Goal: Transaction & Acquisition: Purchase product/service

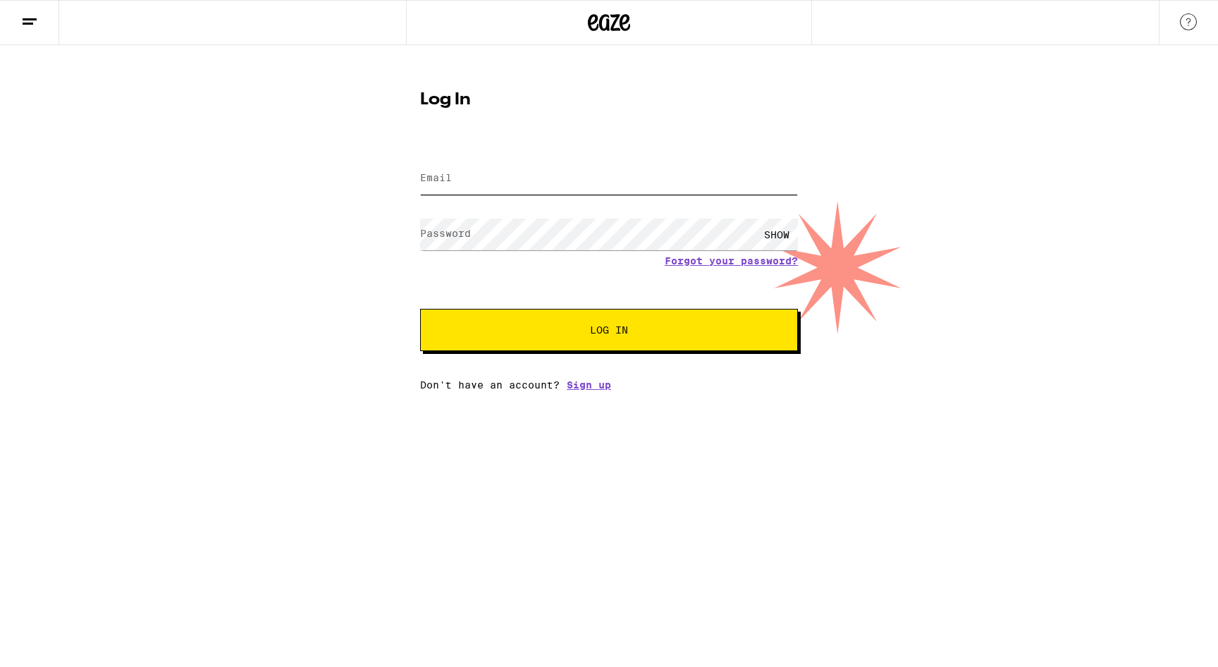
type input "[EMAIL_ADDRESS][DOMAIN_NAME]"
click at [776, 239] on div "SHOW" at bounding box center [777, 235] width 42 height 32
click at [618, 325] on span "Log In" at bounding box center [609, 330] width 38 height 10
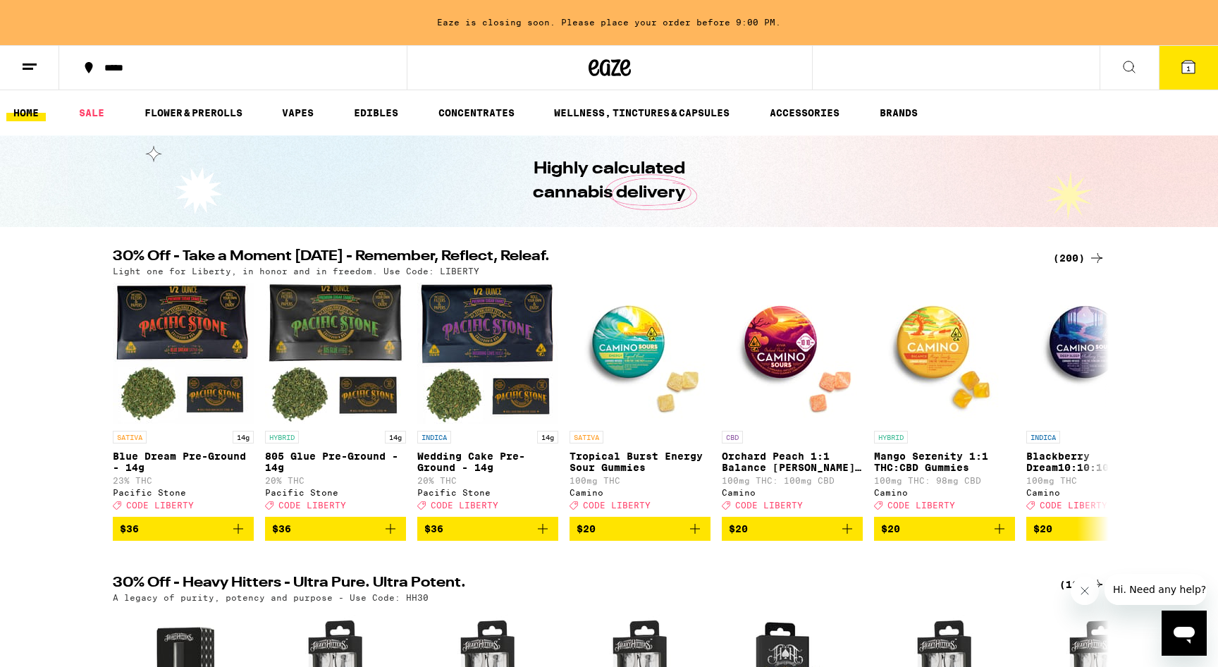
click at [1190, 73] on span "1" at bounding box center [1189, 68] width 4 height 8
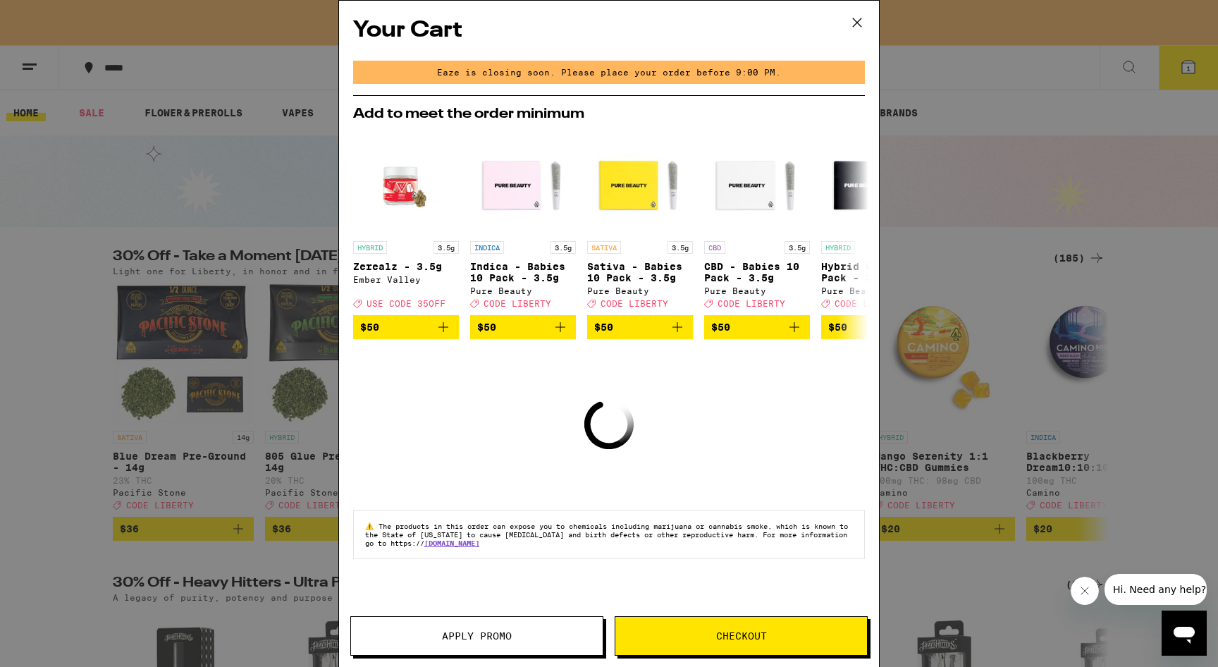
click at [759, 400] on div "Your Cart Eaze is closing soon. Please place your order before 9:00 PM. Add to …" at bounding box center [609, 313] width 540 height 624
click at [857, 238] on icon at bounding box center [856, 234] width 17 height 17
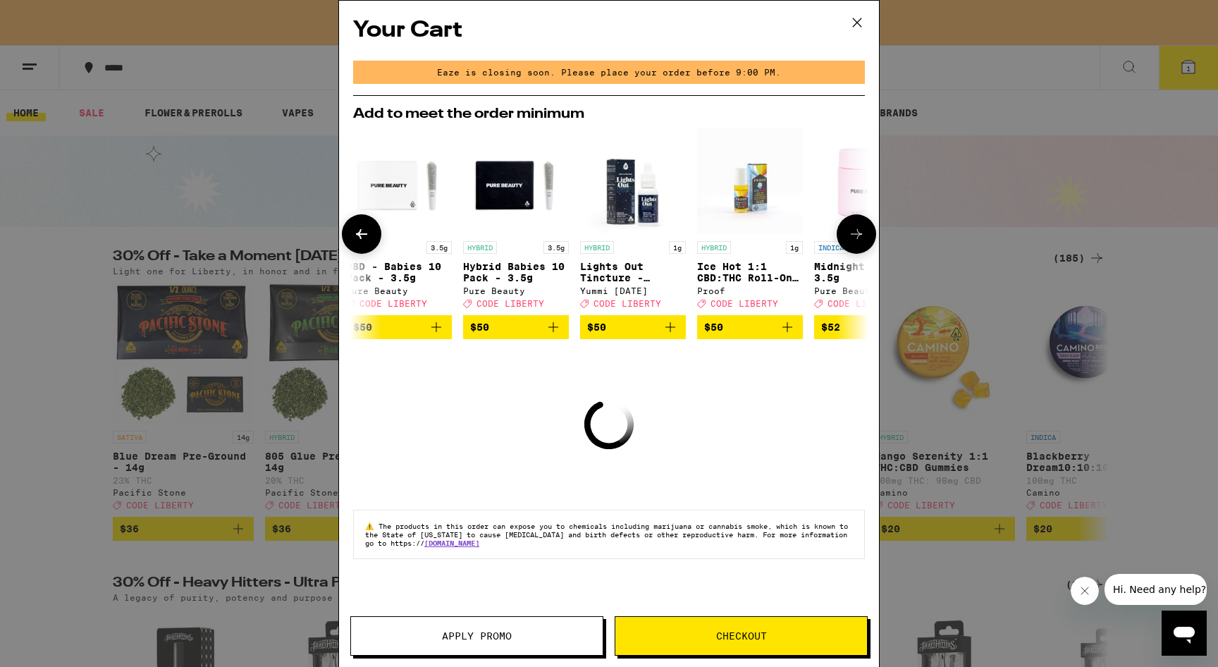
click at [857, 238] on icon at bounding box center [856, 234] width 17 height 17
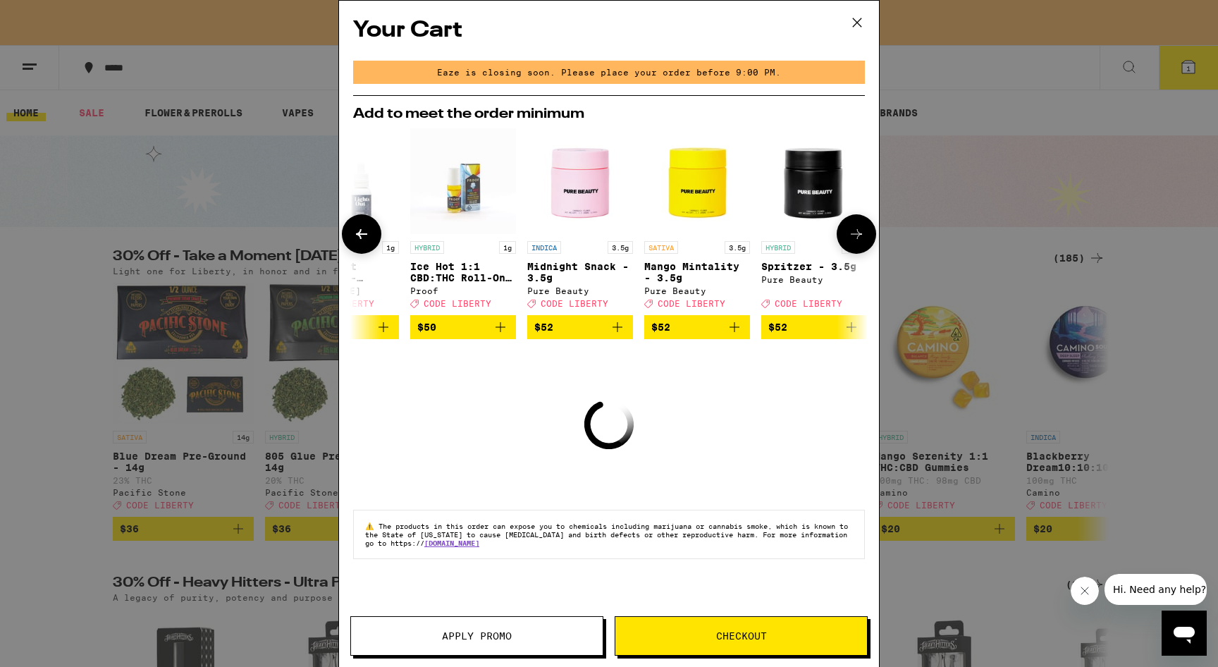
scroll to position [0, 659]
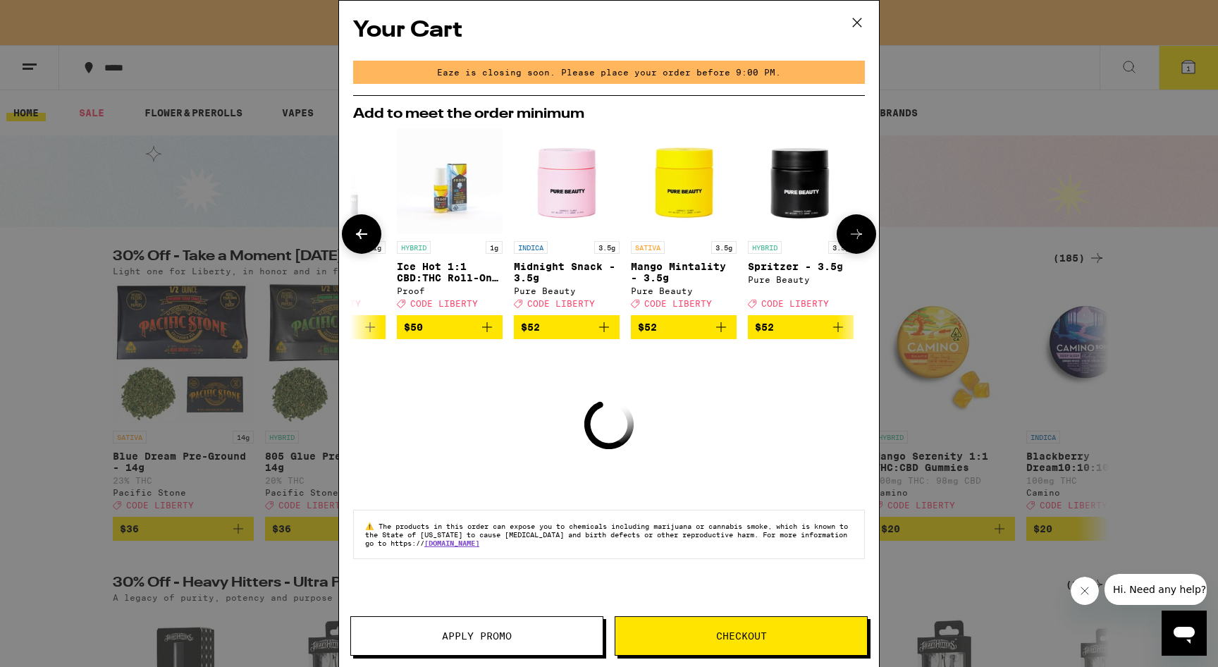
click at [857, 238] on icon at bounding box center [856, 234] width 17 height 17
click at [857, 27] on icon at bounding box center [857, 22] width 21 height 21
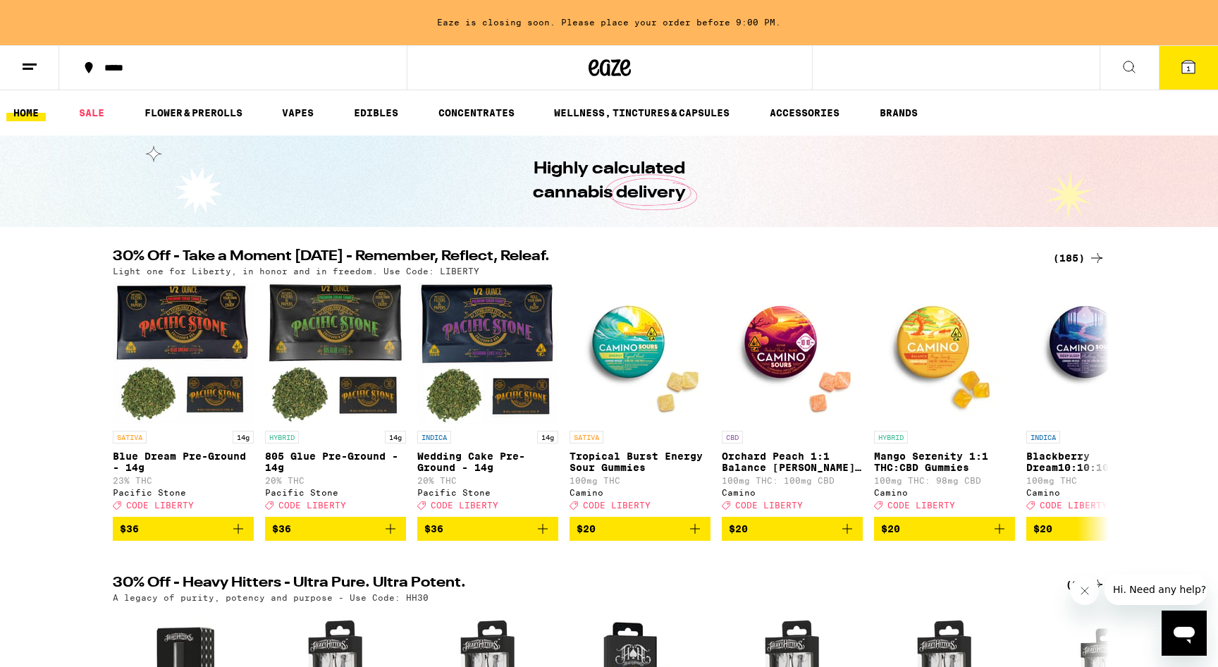
click at [1187, 68] on span "1" at bounding box center [1189, 68] width 4 height 8
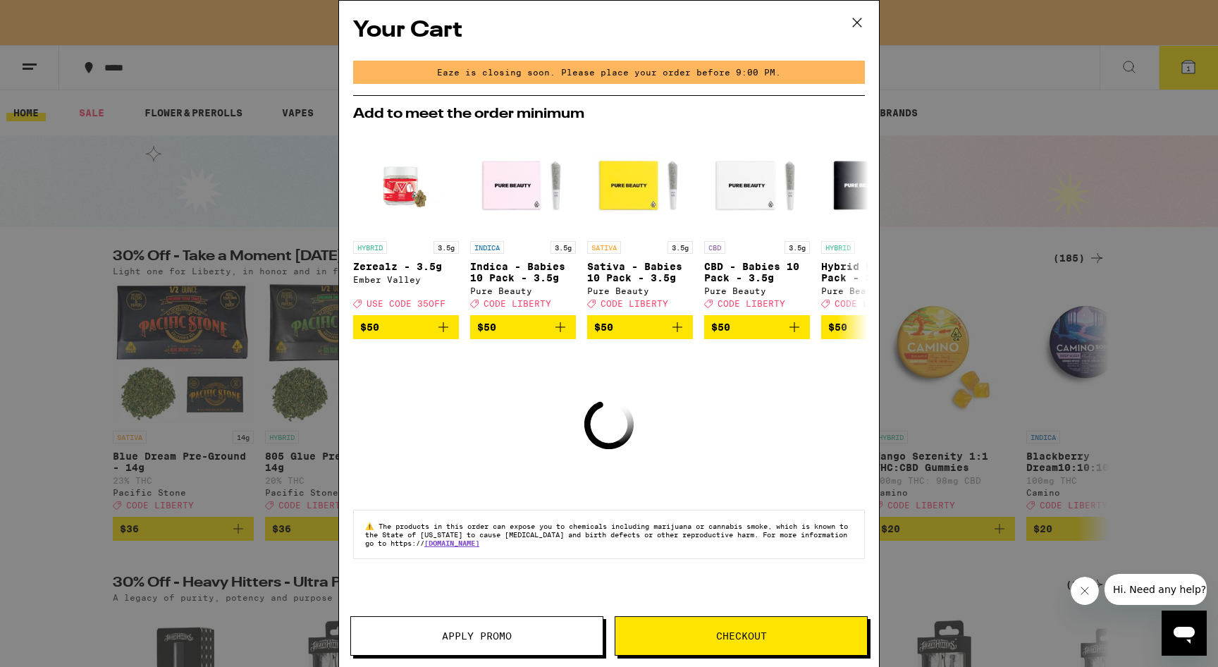
click at [858, 18] on icon at bounding box center [857, 22] width 21 height 21
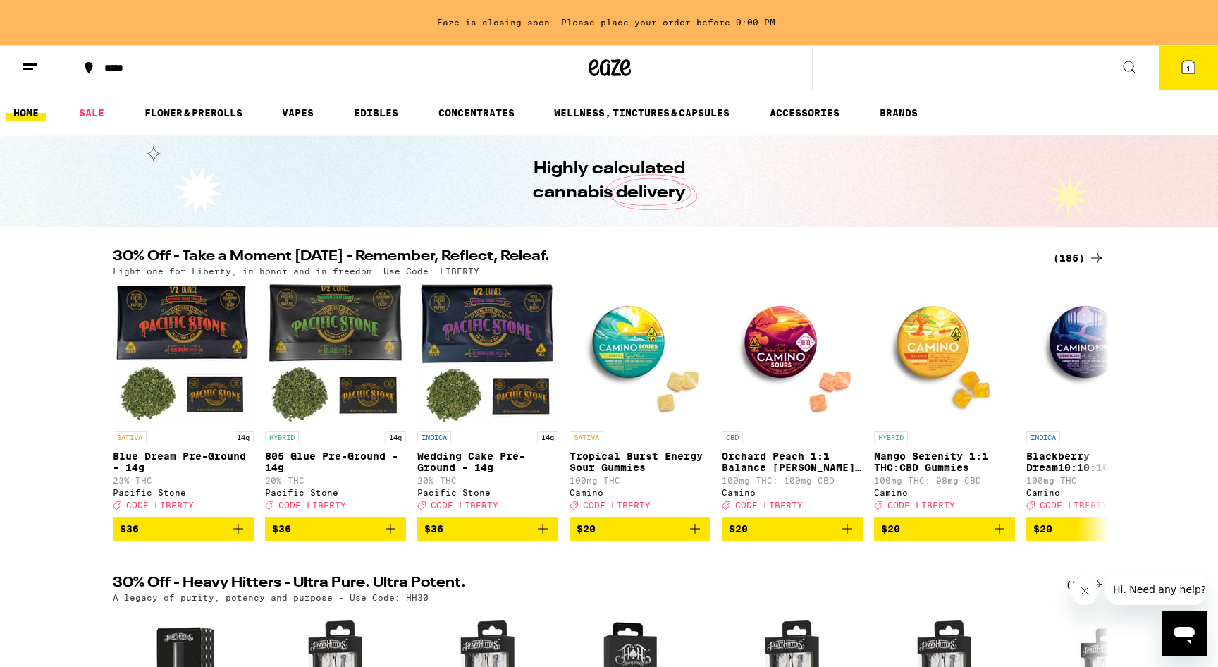
click at [1190, 67] on span "1" at bounding box center [1189, 68] width 4 height 8
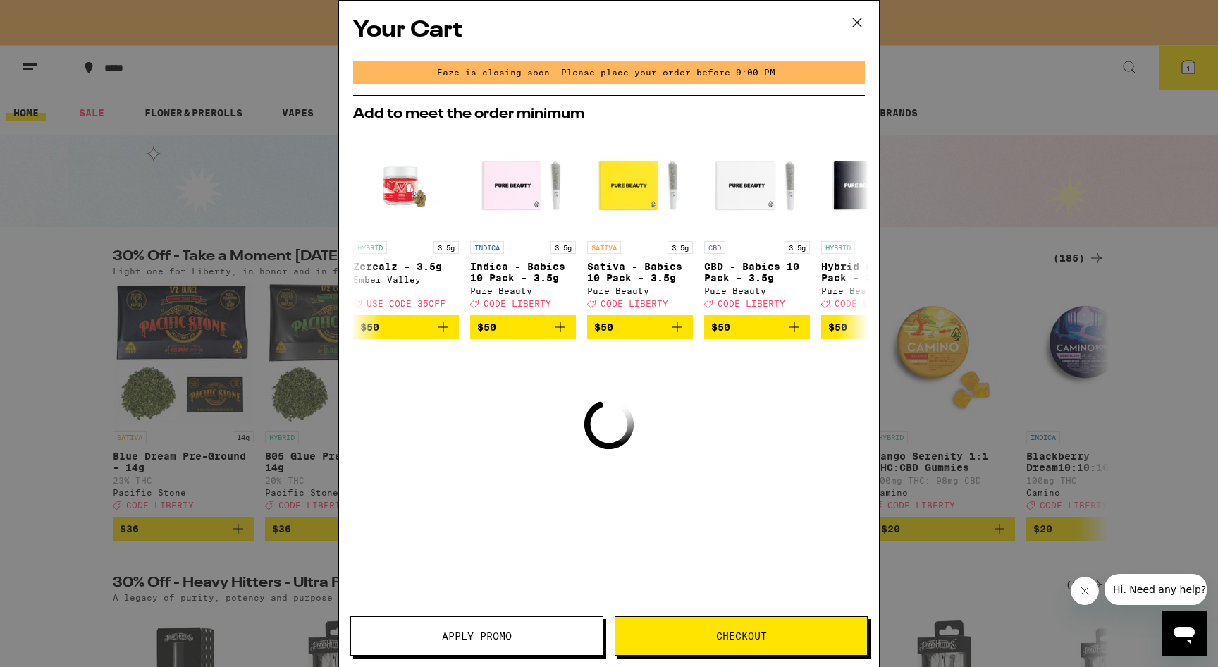
click at [1190, 67] on div "Your Cart Eaze is closing soon. Please place your order before 9:00 PM. Add to …" at bounding box center [609, 333] width 1218 height 667
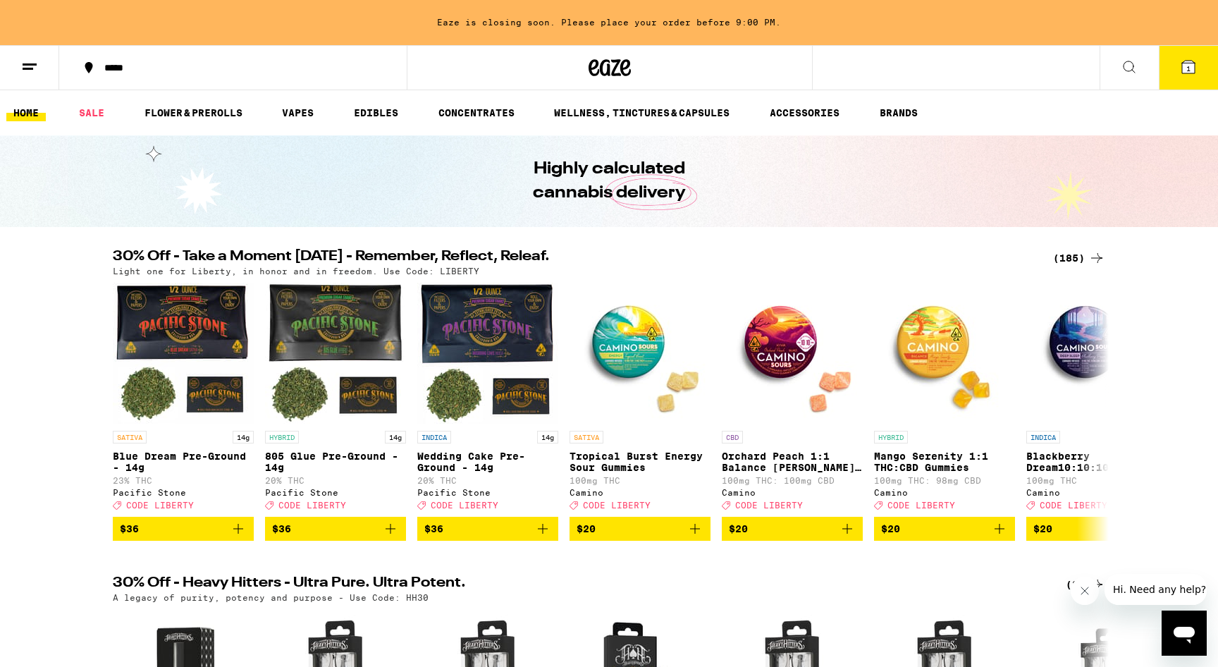
click at [1190, 67] on span "1" at bounding box center [1189, 68] width 4 height 8
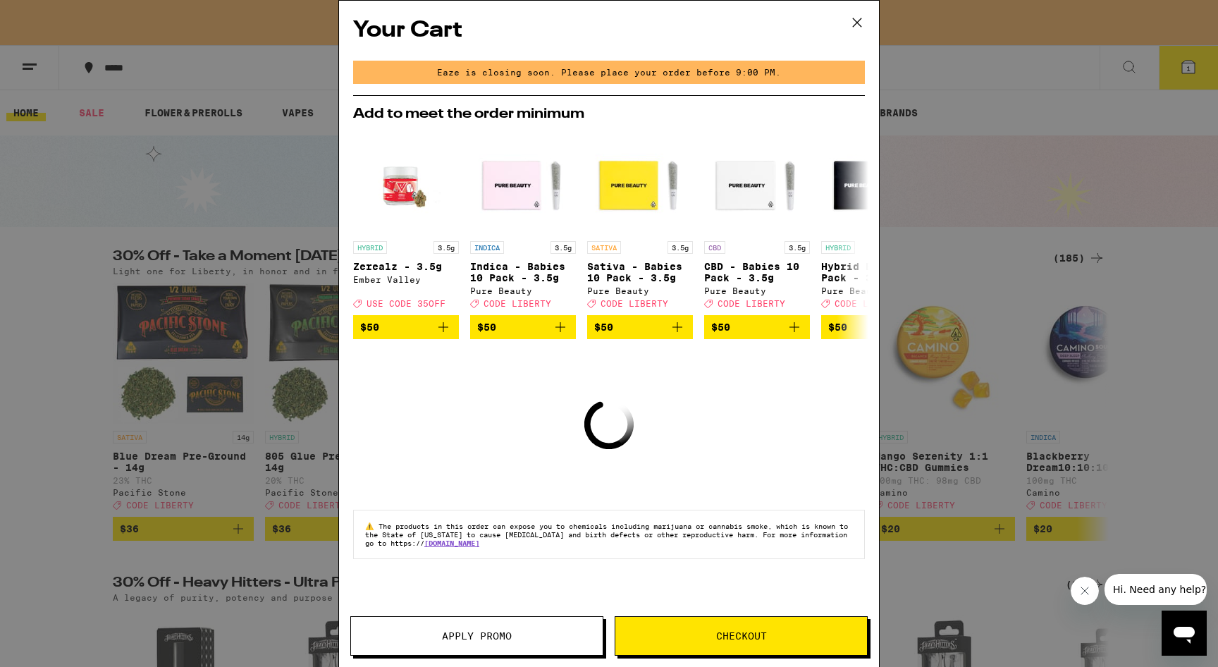
click at [612, 436] on icon "Loading" at bounding box center [610, 425] width 70 height 70
click at [861, 23] on icon at bounding box center [857, 22] width 21 height 21
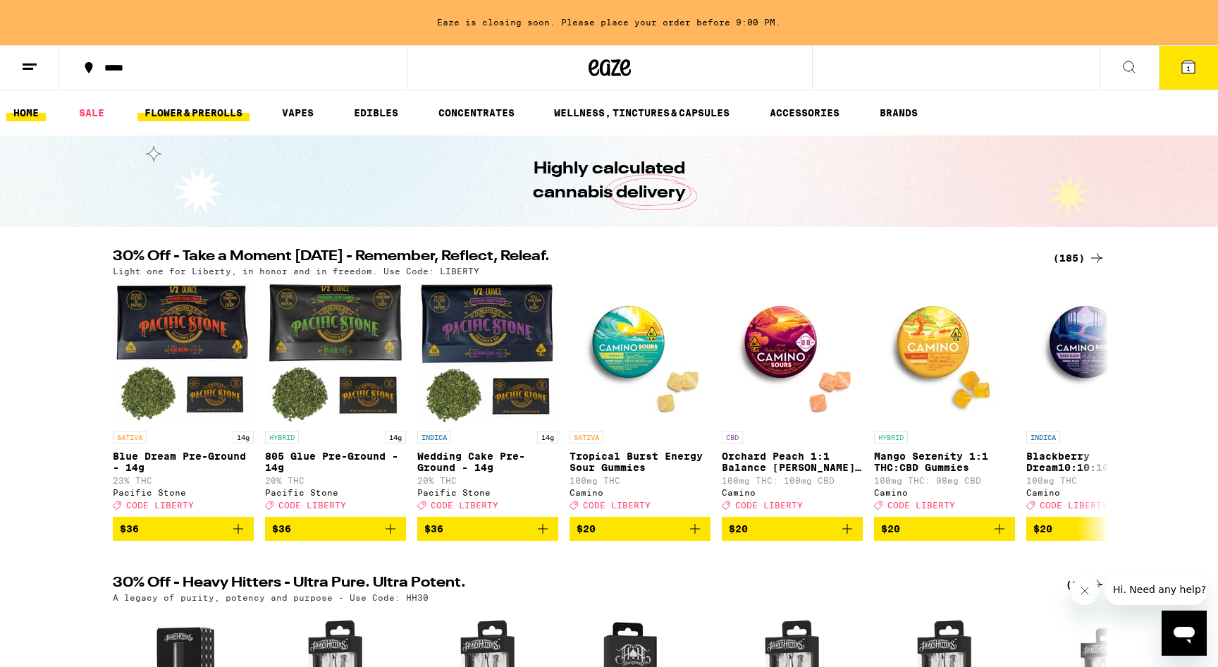
click at [207, 112] on link "FLOWER & PREROLLS" at bounding box center [193, 112] width 112 height 17
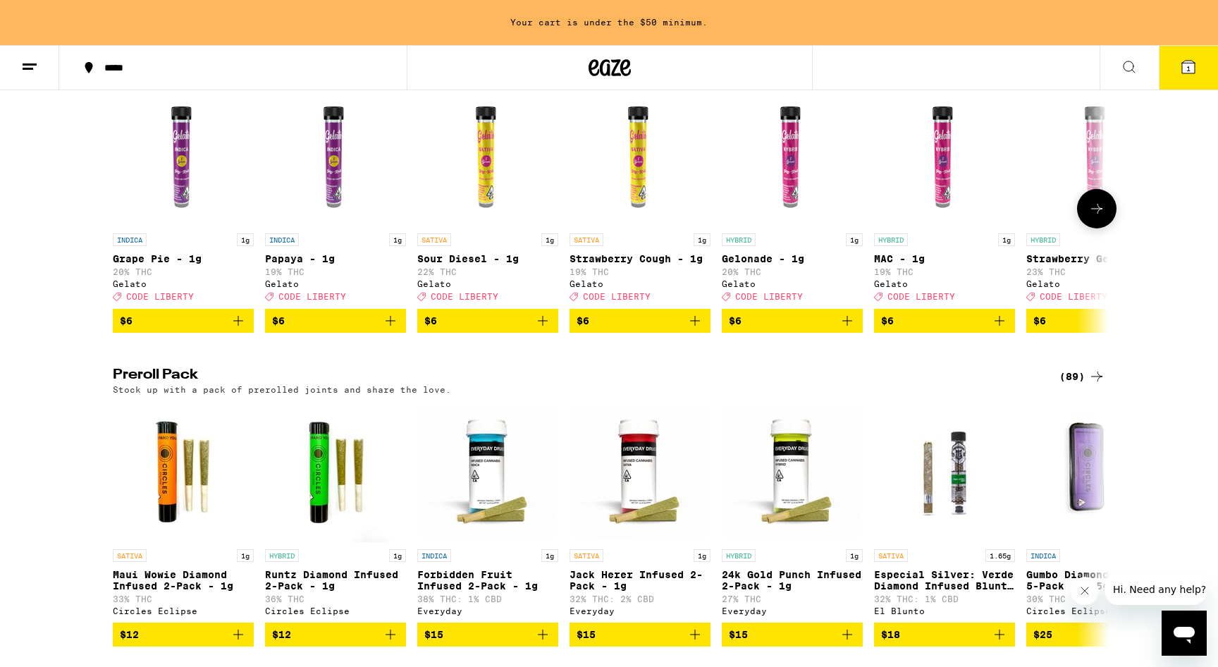
scroll to position [822, 0]
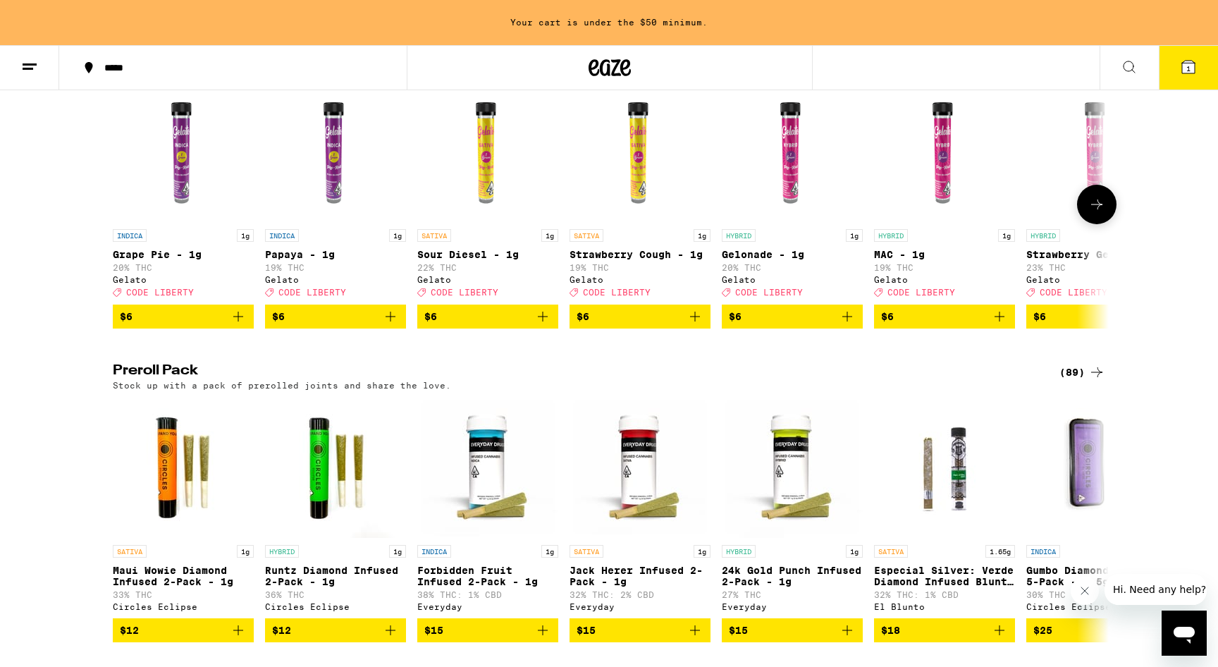
click at [542, 322] on icon "Add to bag" at bounding box center [543, 317] width 10 height 10
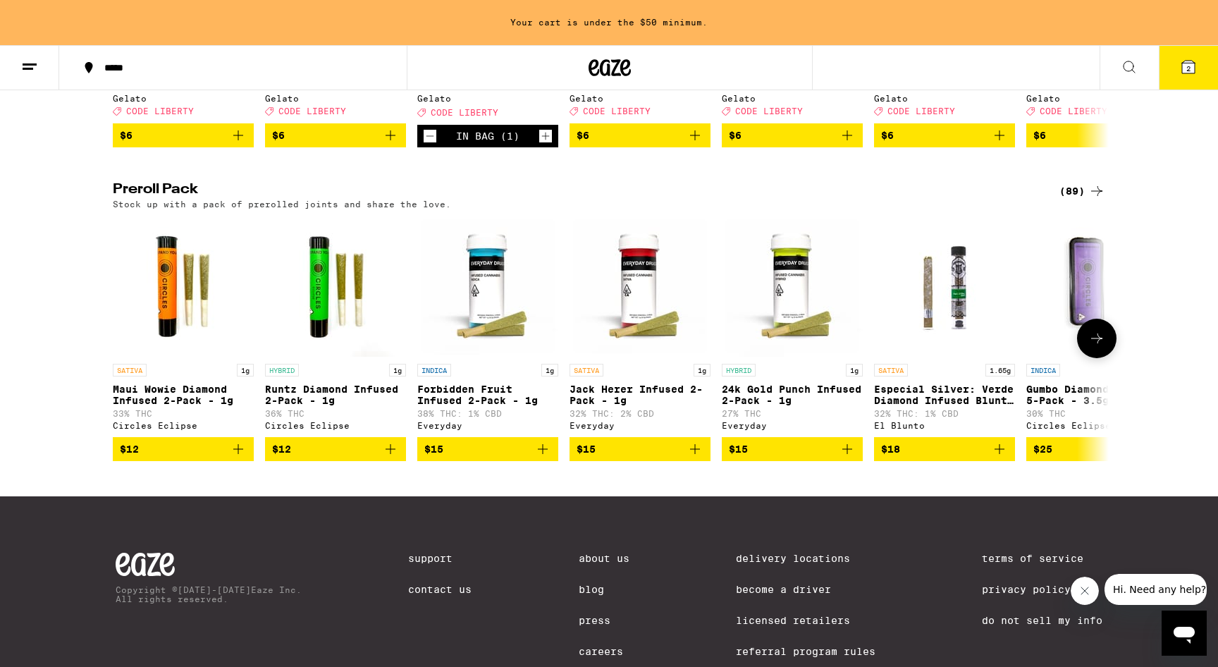
scroll to position [1016, 0]
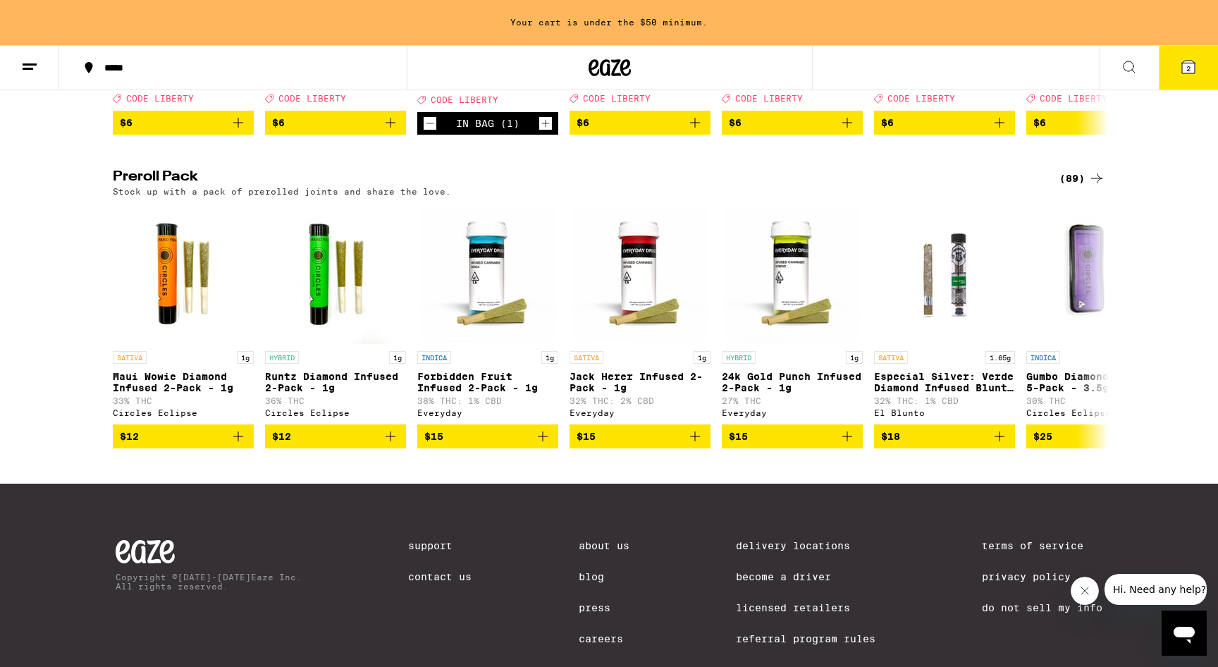
click at [1187, 63] on icon at bounding box center [1188, 67] width 13 height 13
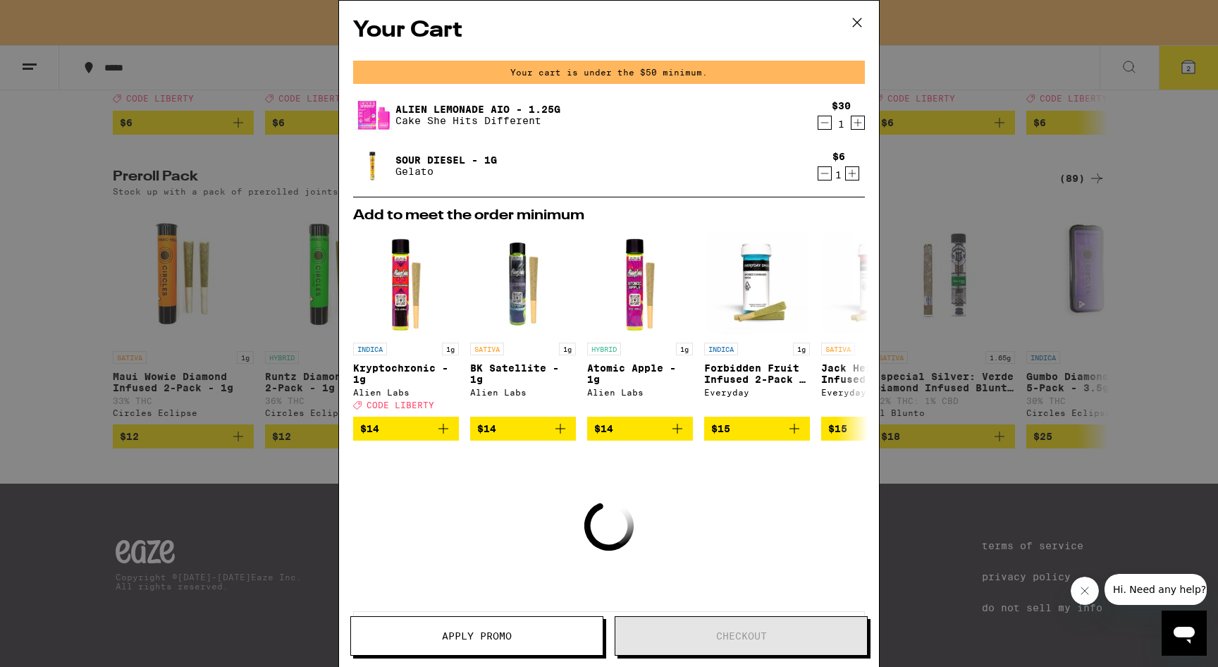
click at [379, 122] on img at bounding box center [372, 114] width 39 height 39
click at [365, 112] on img at bounding box center [372, 114] width 39 height 39
click at [489, 126] on p "Cake She Hits Different" at bounding box center [478, 120] width 165 height 11
click at [857, 22] on icon at bounding box center [857, 22] width 8 height 8
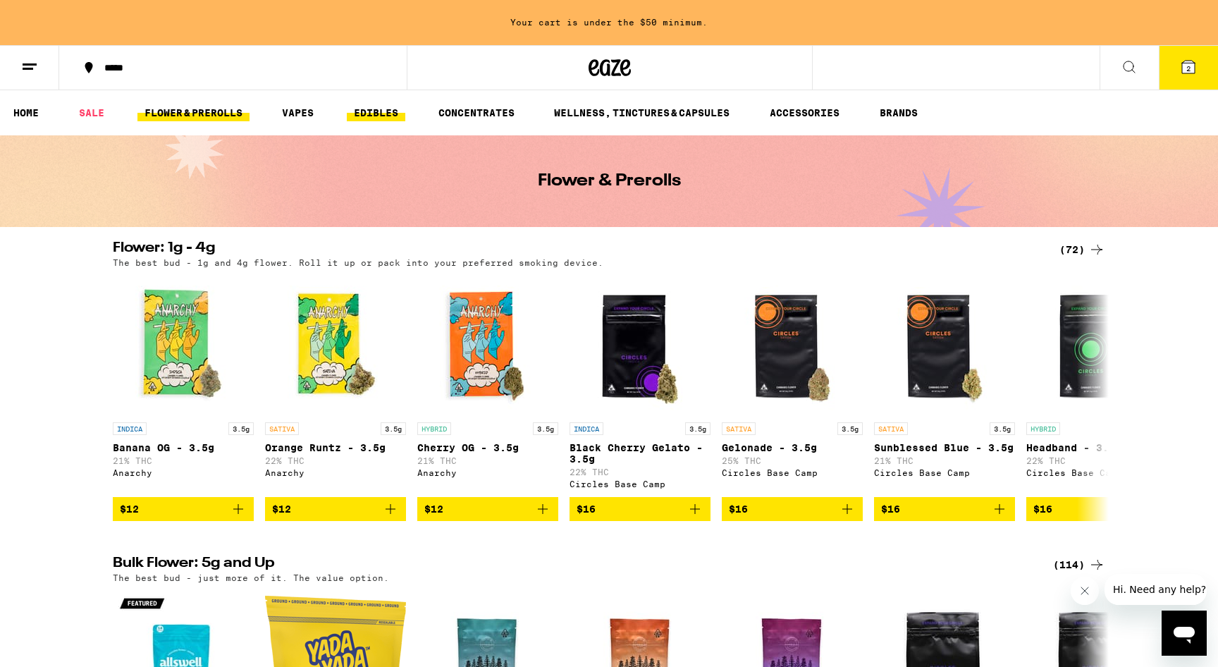
click at [387, 118] on link "EDIBLES" at bounding box center [376, 112] width 59 height 17
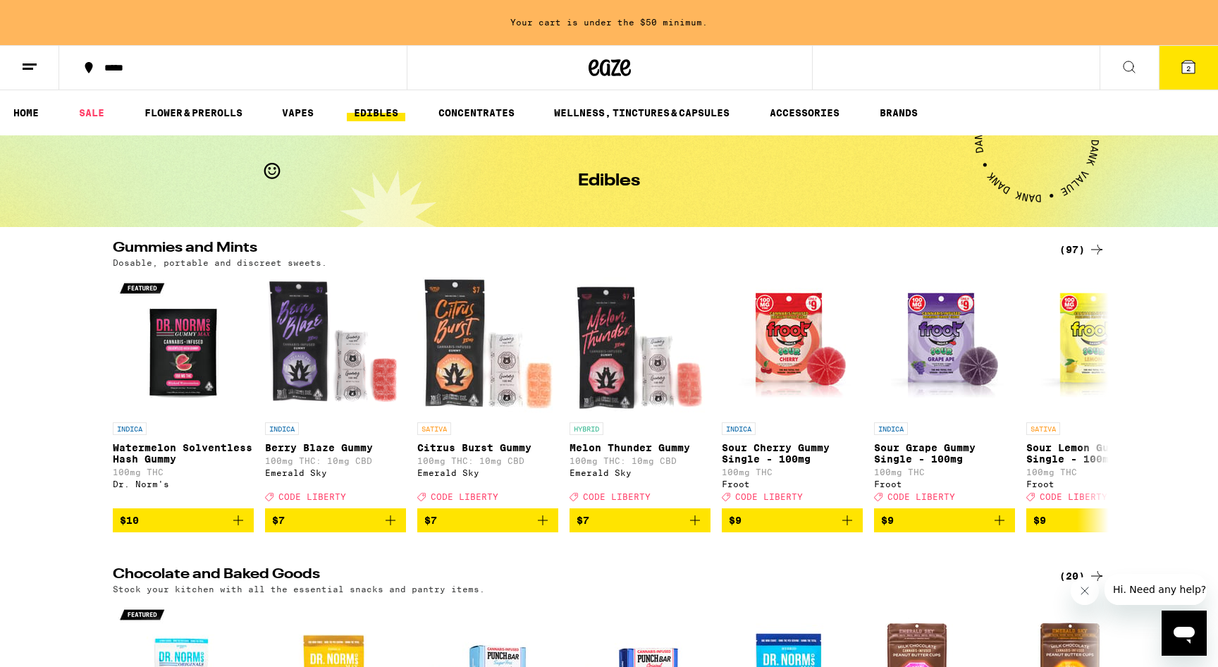
click at [1070, 247] on div "(97)" at bounding box center [1083, 249] width 46 height 17
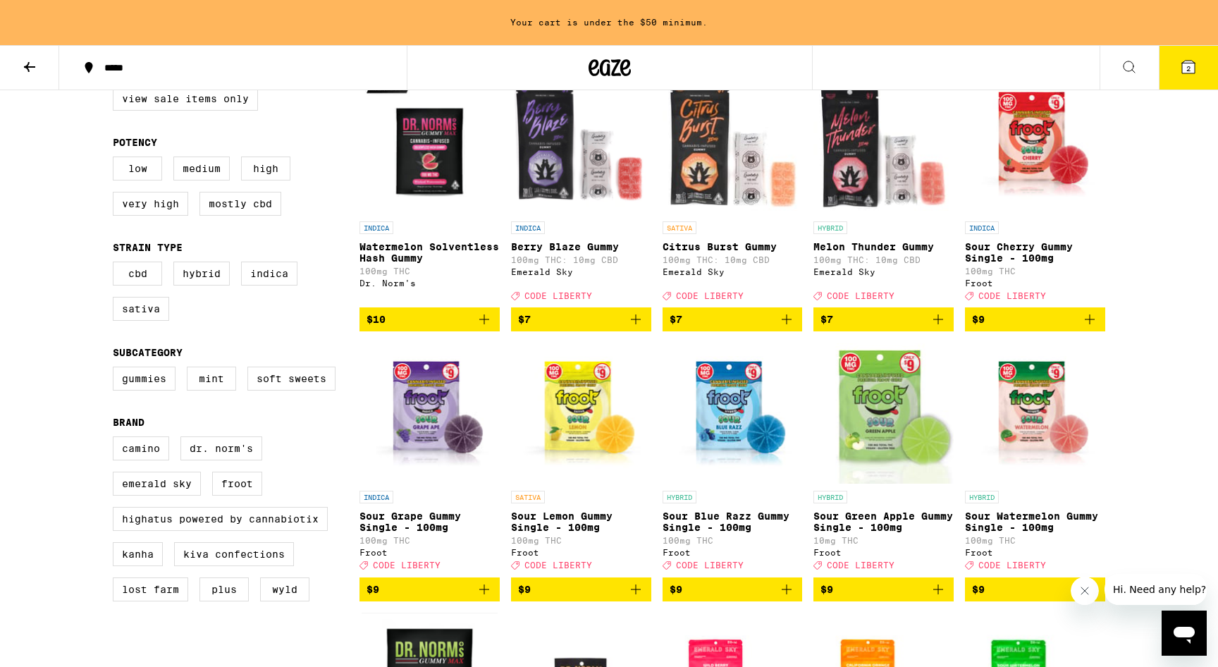
scroll to position [179, 0]
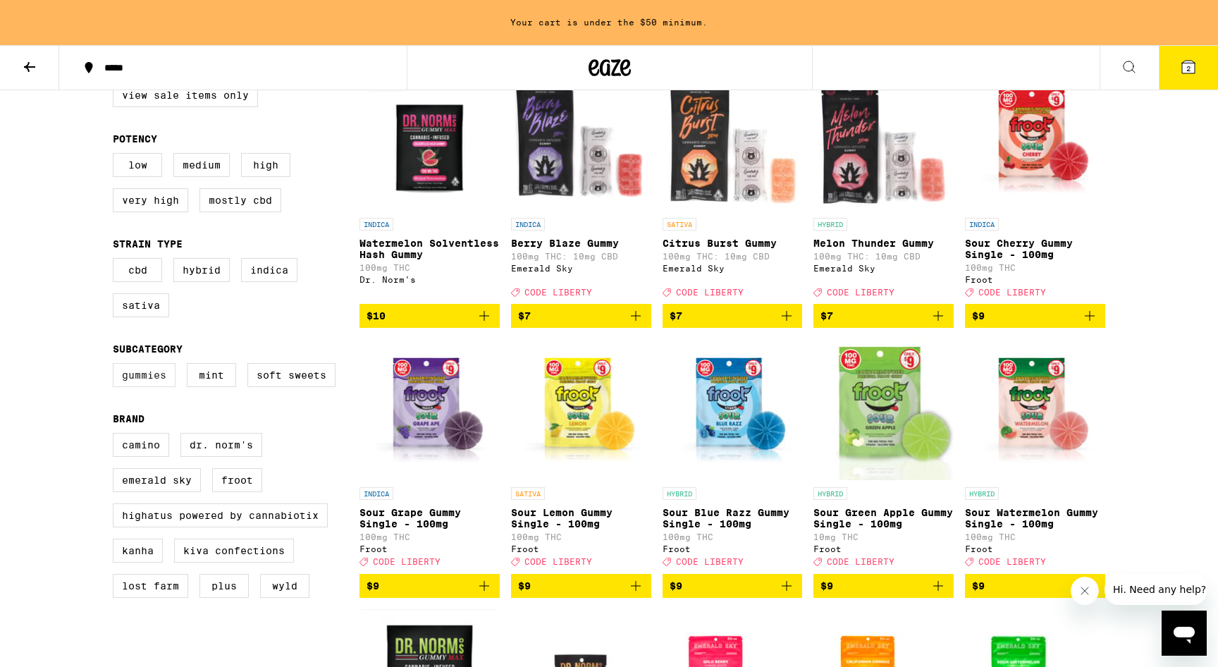
click at [135, 381] on label "Gummies" at bounding box center [144, 375] width 63 height 24
click at [116, 366] on input "Gummies" at bounding box center [116, 365] width 1 height 1
checkbox input "true"
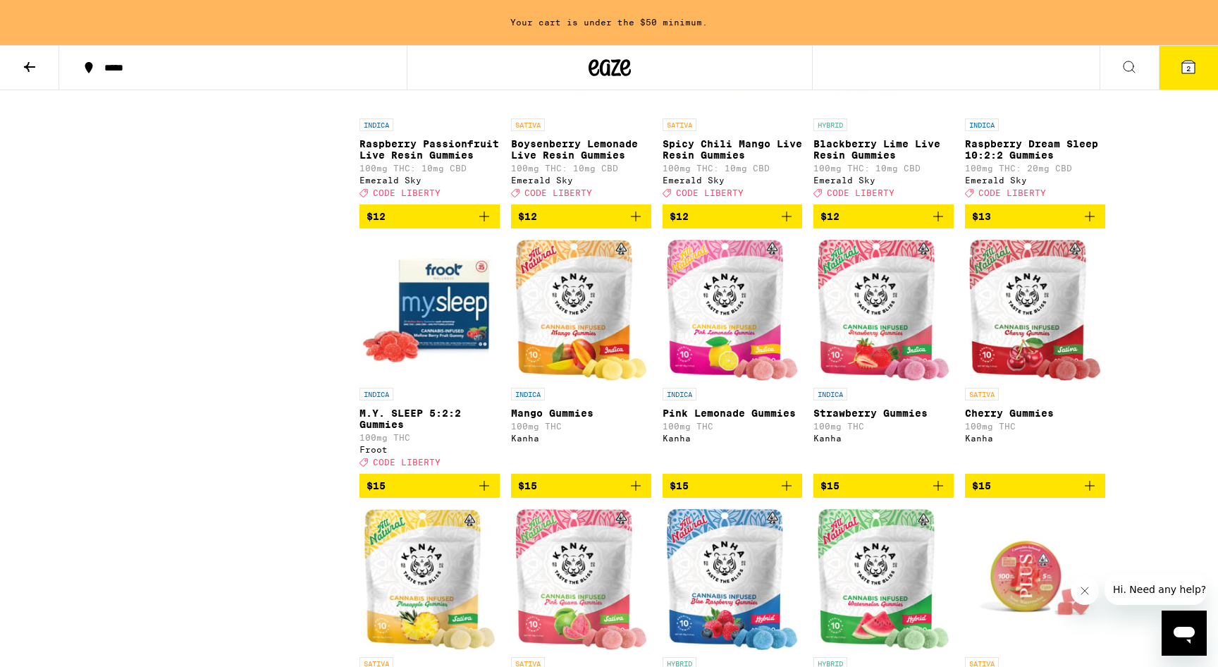
scroll to position [1111, 0]
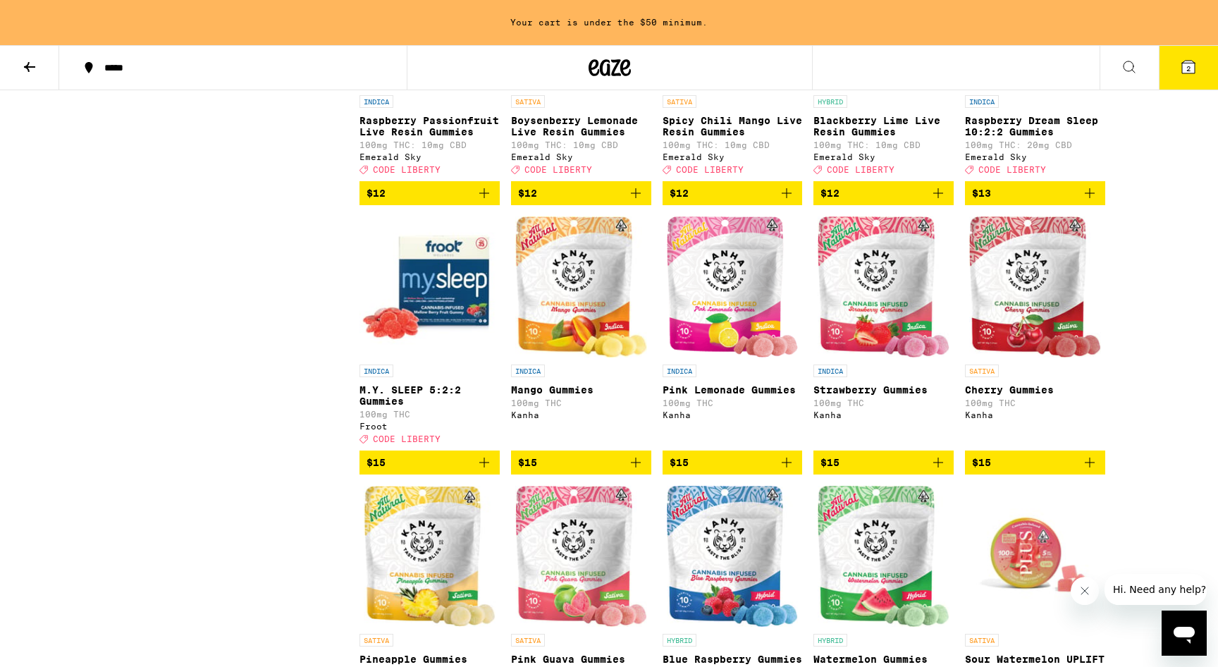
click at [788, 471] on icon "Add to bag" at bounding box center [786, 462] width 17 height 17
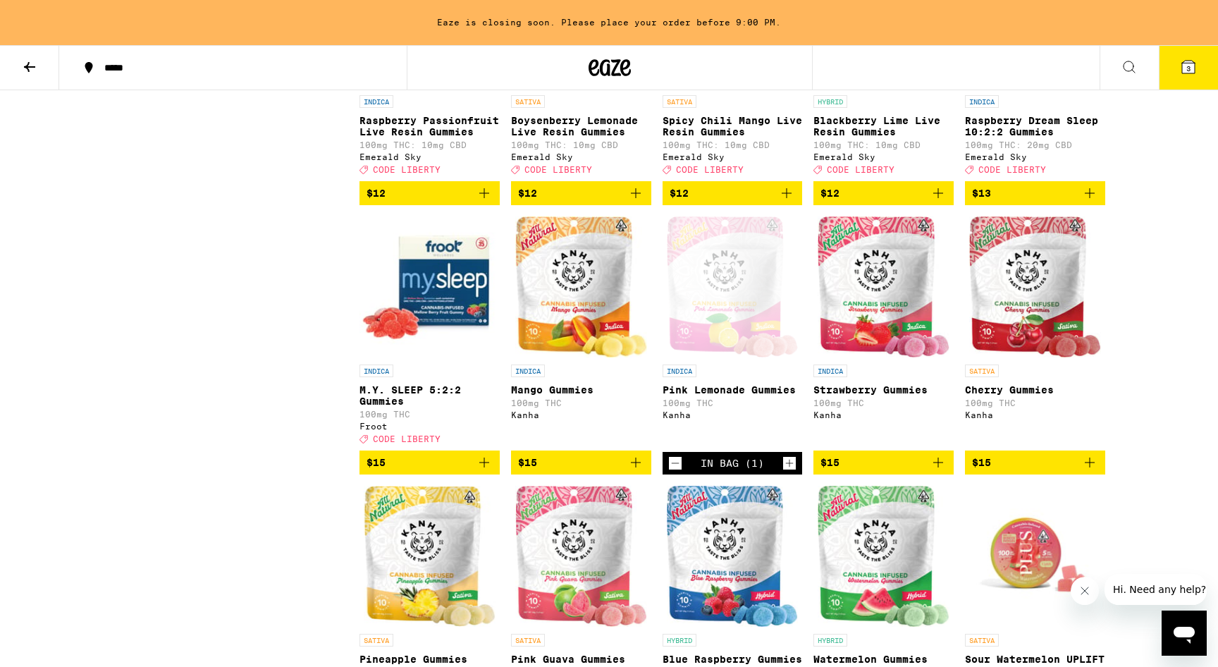
click at [1193, 79] on button "3" at bounding box center [1188, 68] width 59 height 44
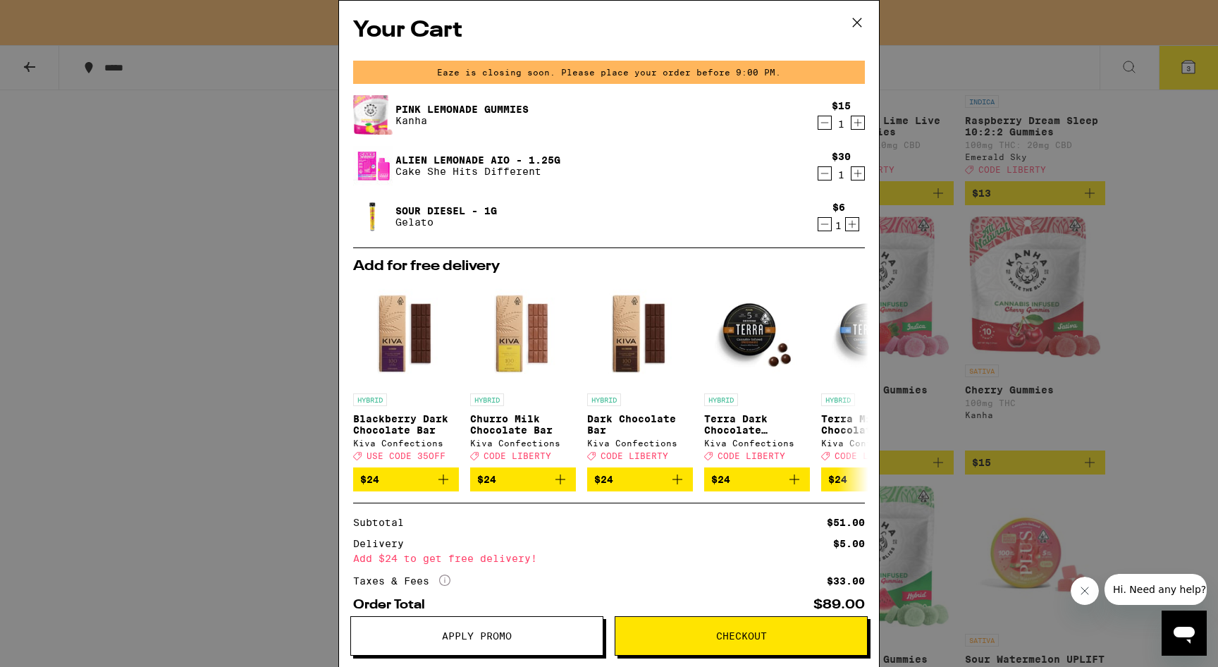
click at [374, 171] on img at bounding box center [372, 165] width 39 height 39
click at [242, 212] on div "Your Cart Eaze is closing soon. Please place your order before 9:00 PM. Pink Le…" at bounding box center [609, 333] width 1218 height 667
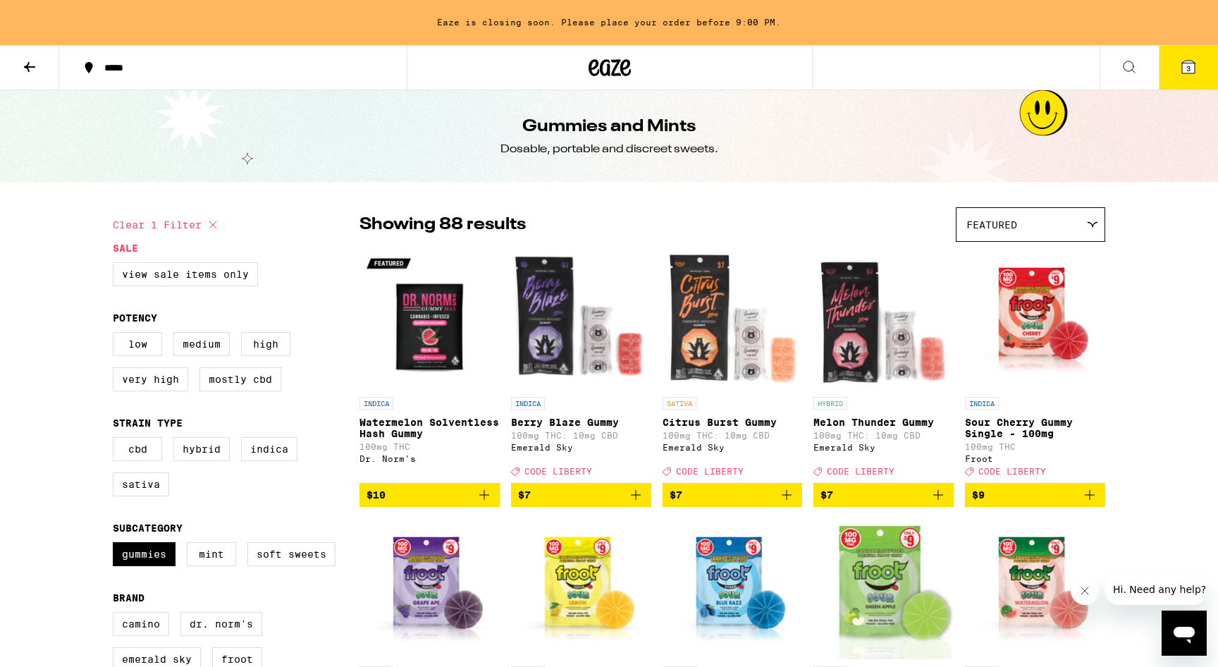
click at [1133, 70] on icon at bounding box center [1129, 67] width 17 height 17
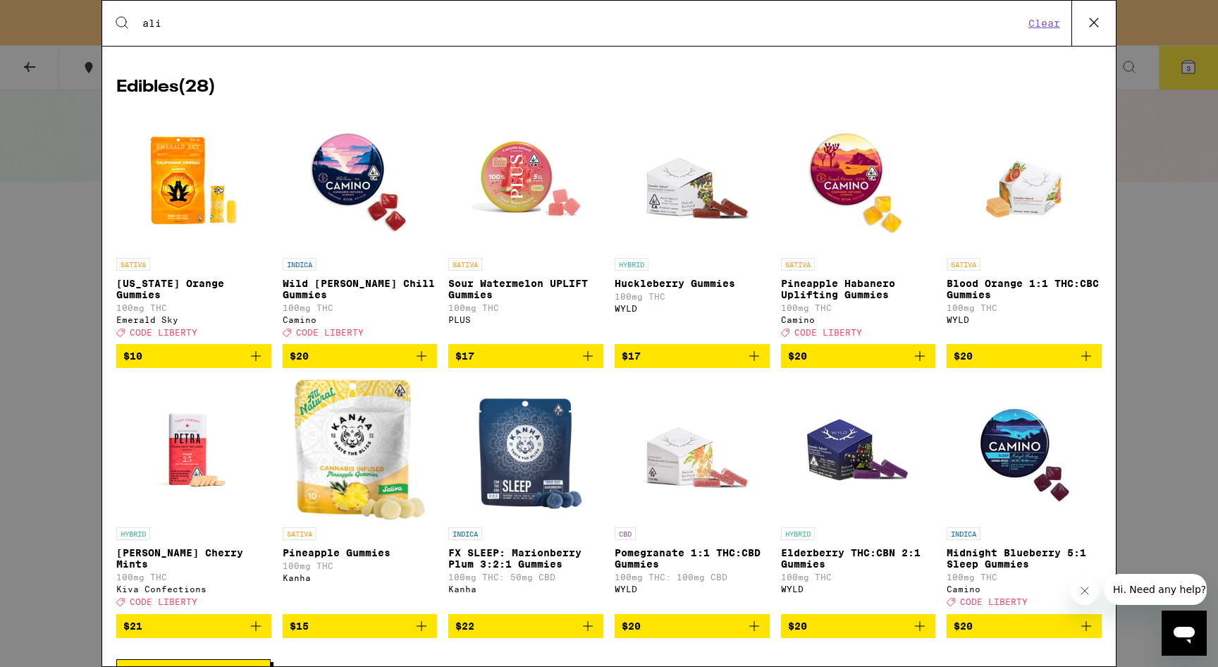
scroll to position [269, 0]
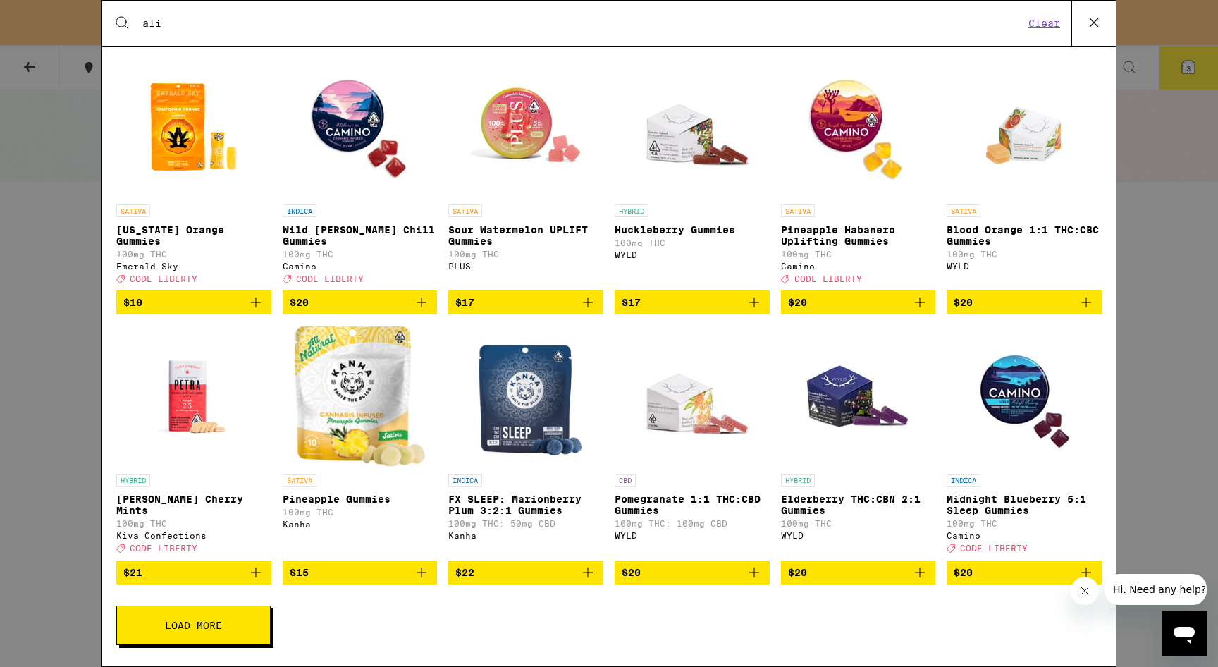
type input "ali"
click at [1198, 63] on div "Search for Products ali Clear 31 results for "ali" Brands ( 3 ) Kiva Confection…" at bounding box center [609, 333] width 1218 height 667
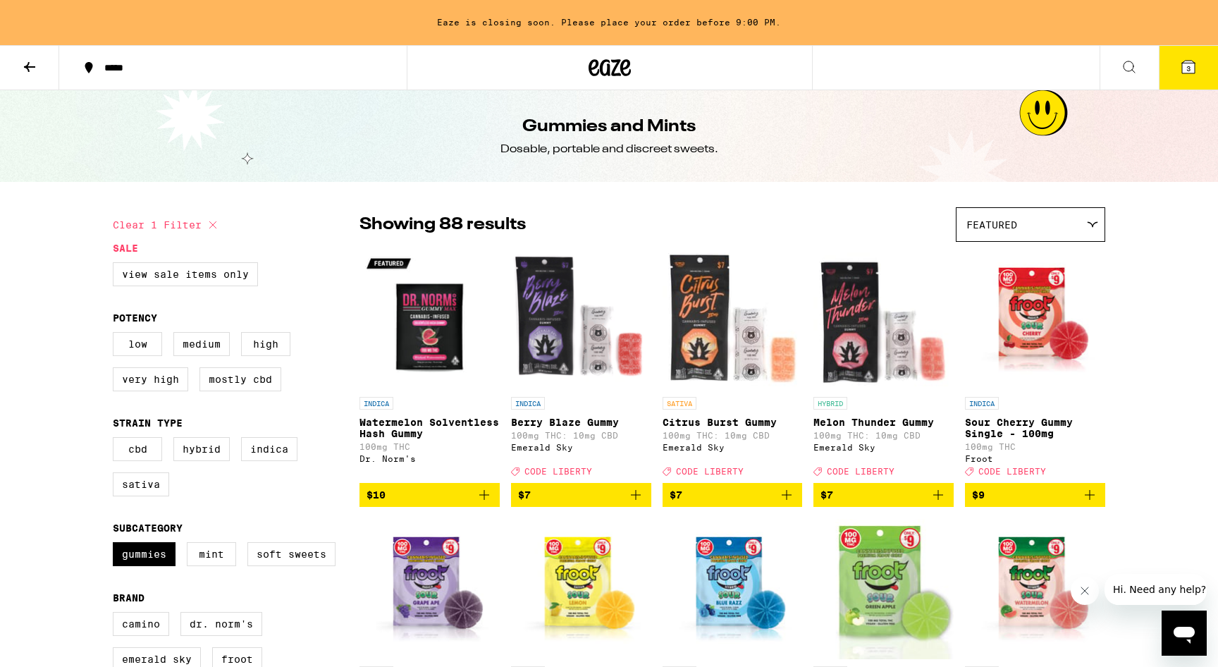
click at [1188, 68] on span "3" at bounding box center [1189, 68] width 4 height 8
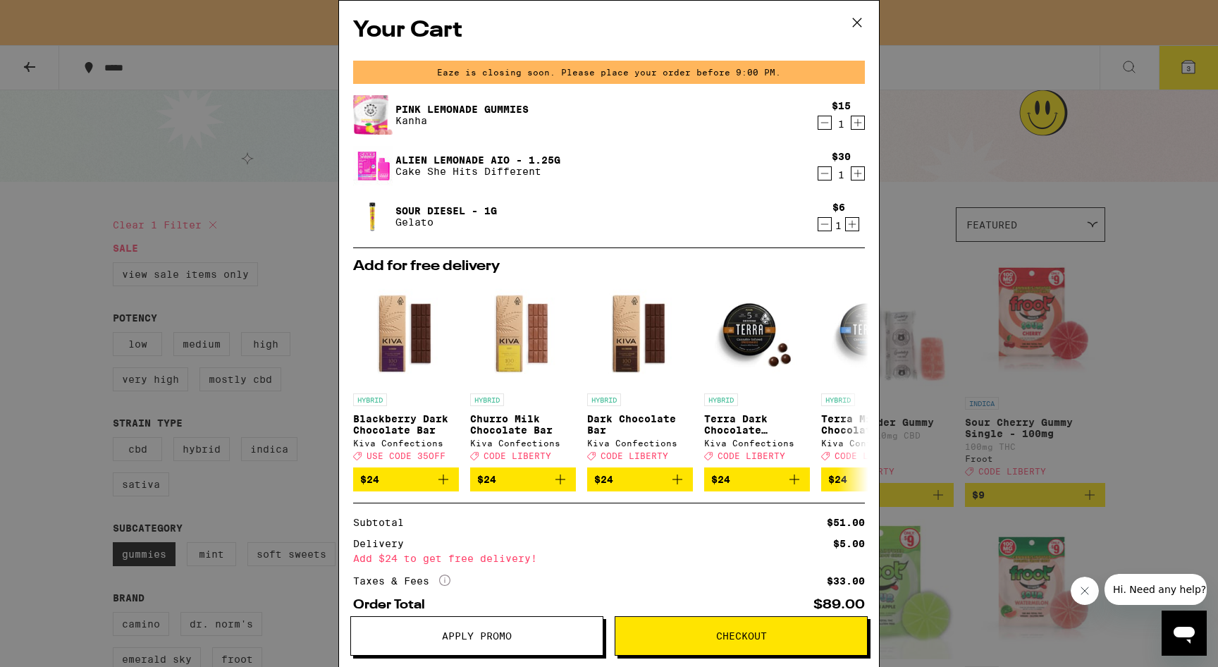
click at [431, 160] on link "Alien Lemonade AIO - 1.25g" at bounding box center [478, 159] width 165 height 11
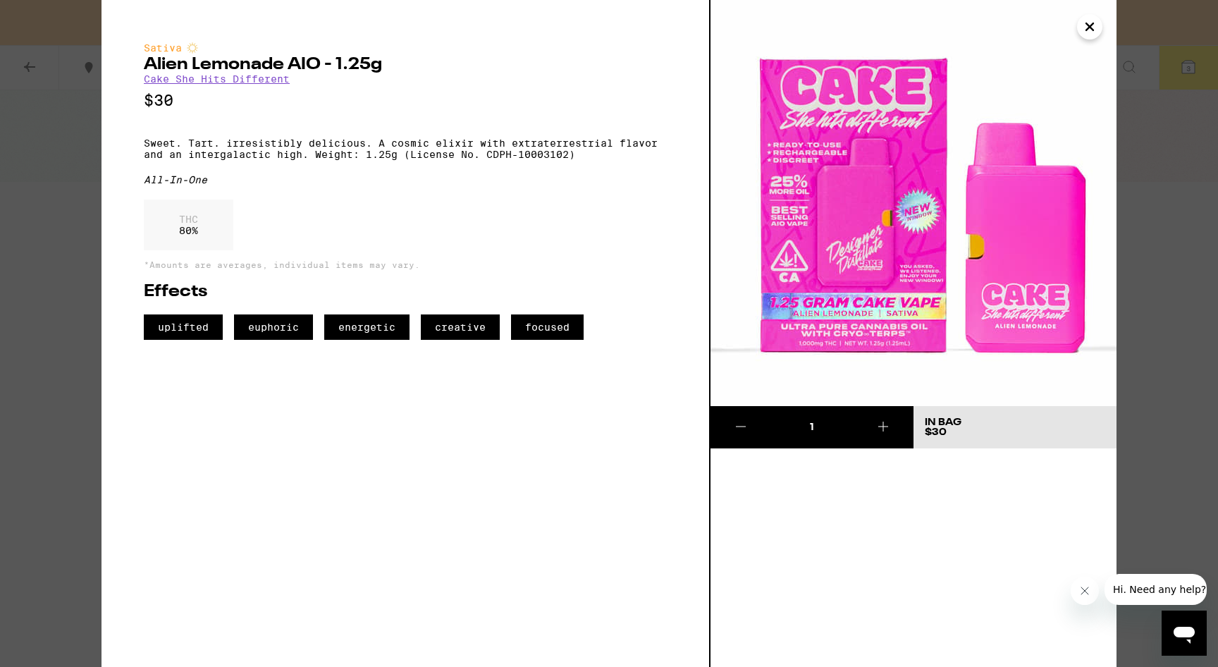
click at [1091, 28] on icon "Close" at bounding box center [1090, 26] width 7 height 7
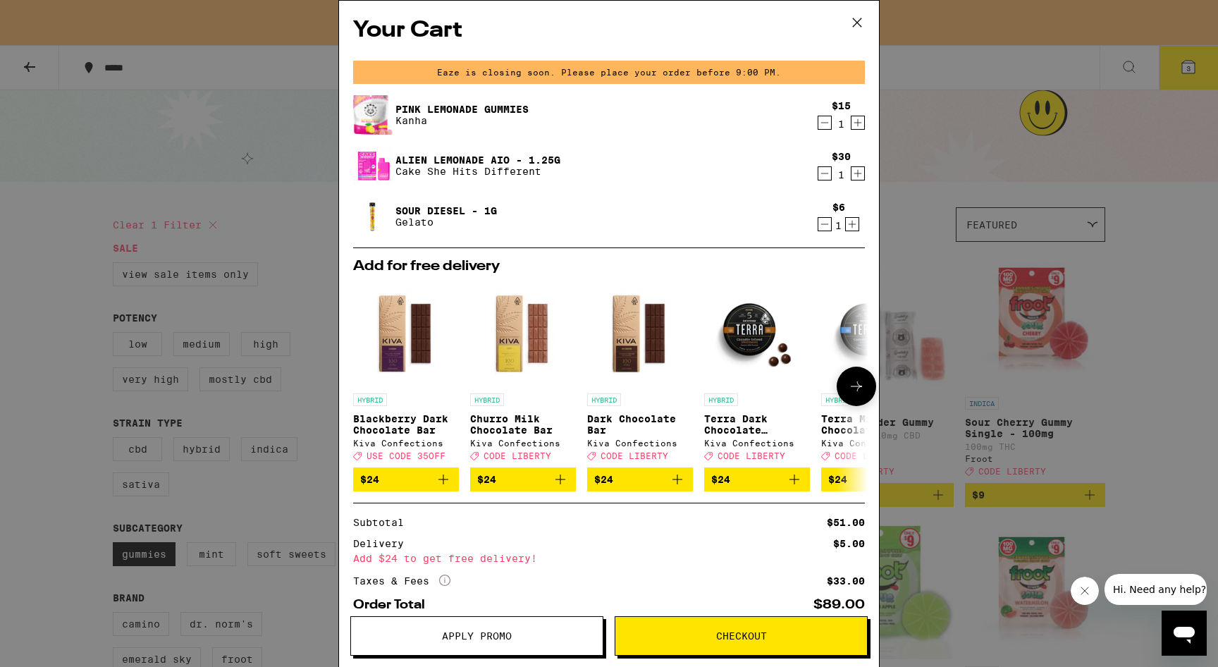
scroll to position [82, 0]
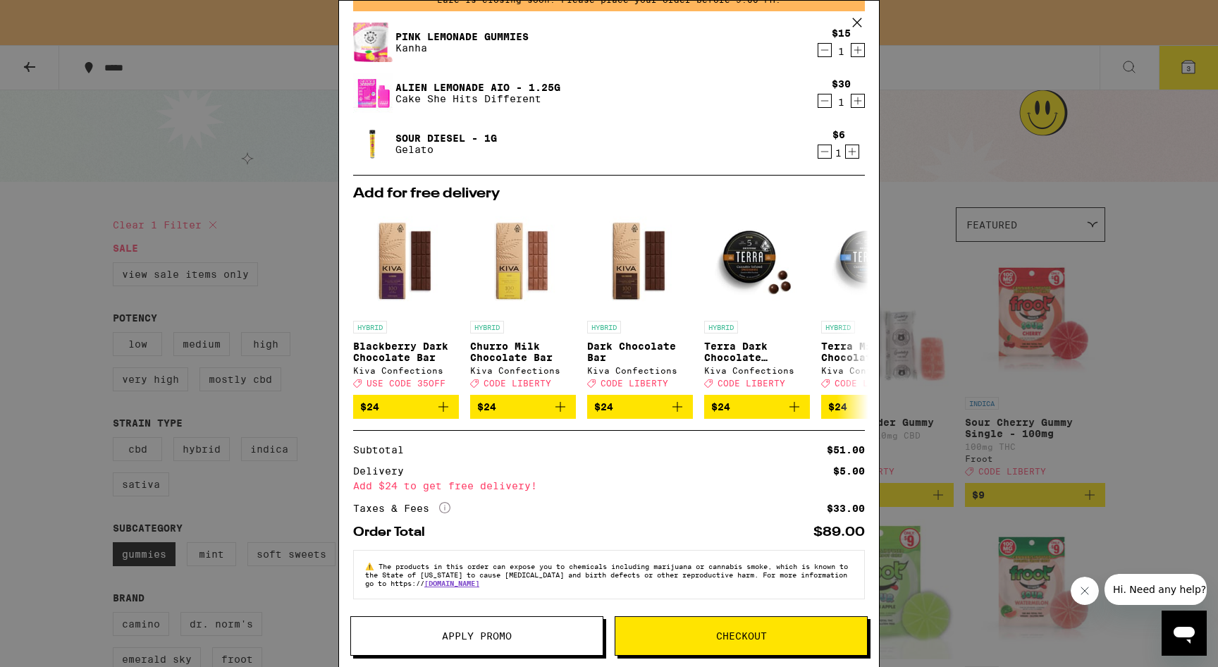
click at [452, 506] on div "Taxes & Fees More Info $33.00" at bounding box center [609, 508] width 512 height 13
click at [443, 502] on icon "More Info" at bounding box center [444, 507] width 11 height 11
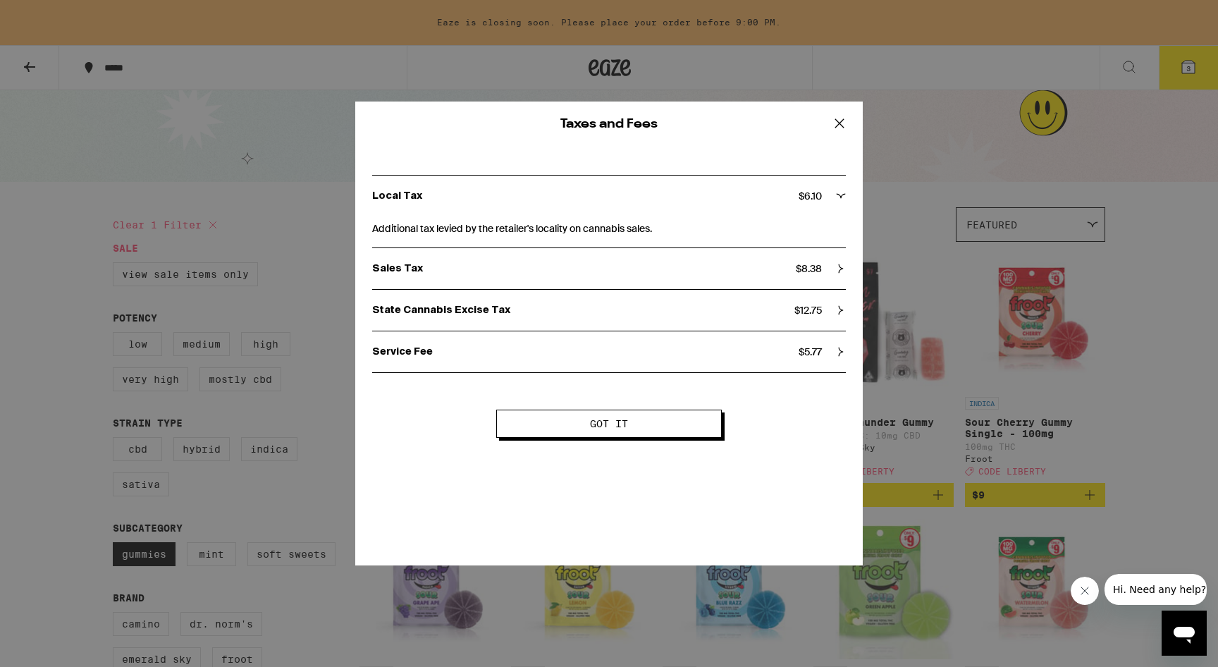
click at [838, 126] on icon at bounding box center [839, 123] width 21 height 21
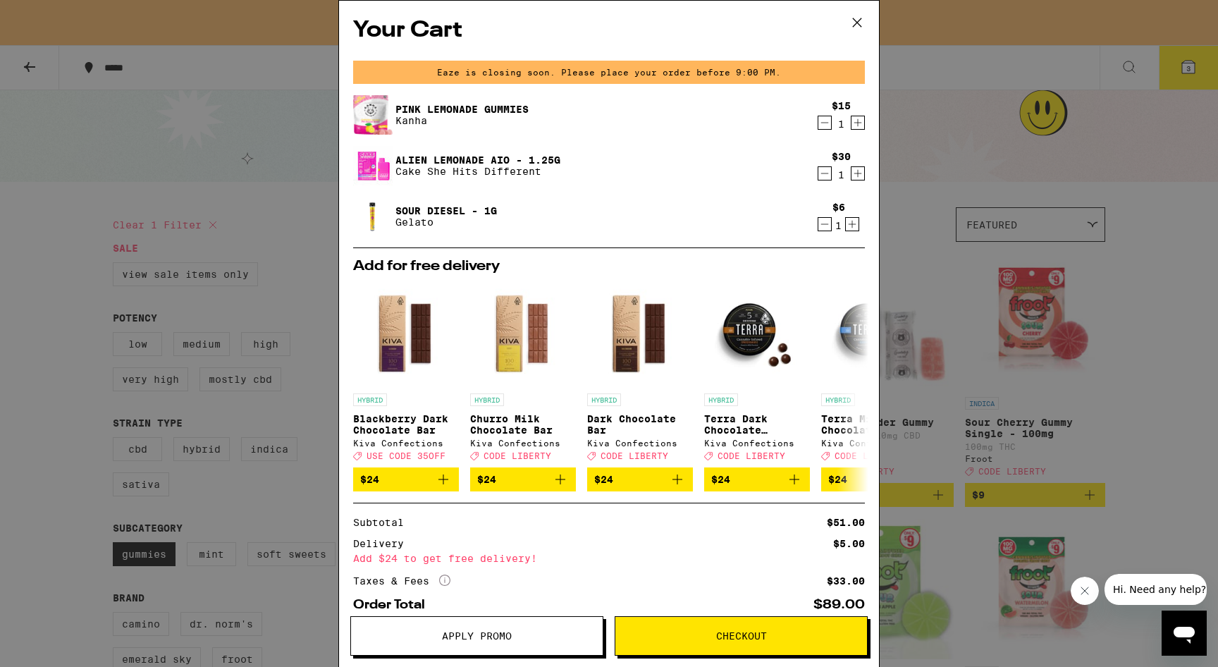
click at [824, 120] on icon "Decrement" at bounding box center [825, 122] width 13 height 17
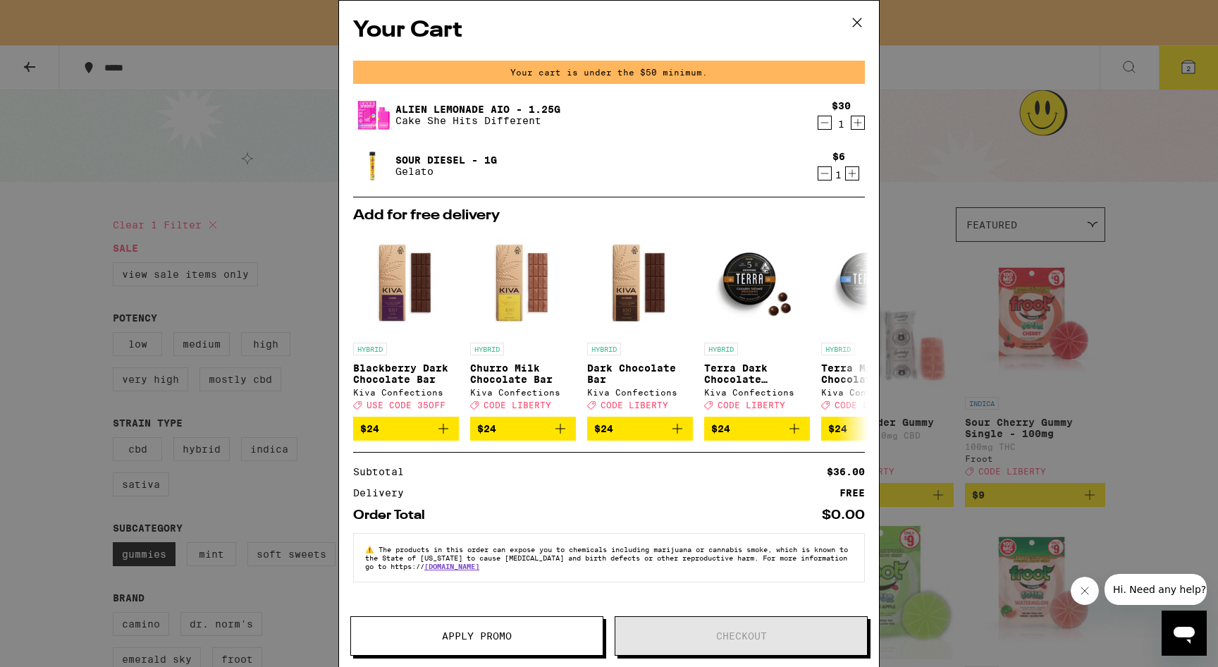
click at [824, 120] on icon "Decrement" at bounding box center [825, 122] width 13 height 17
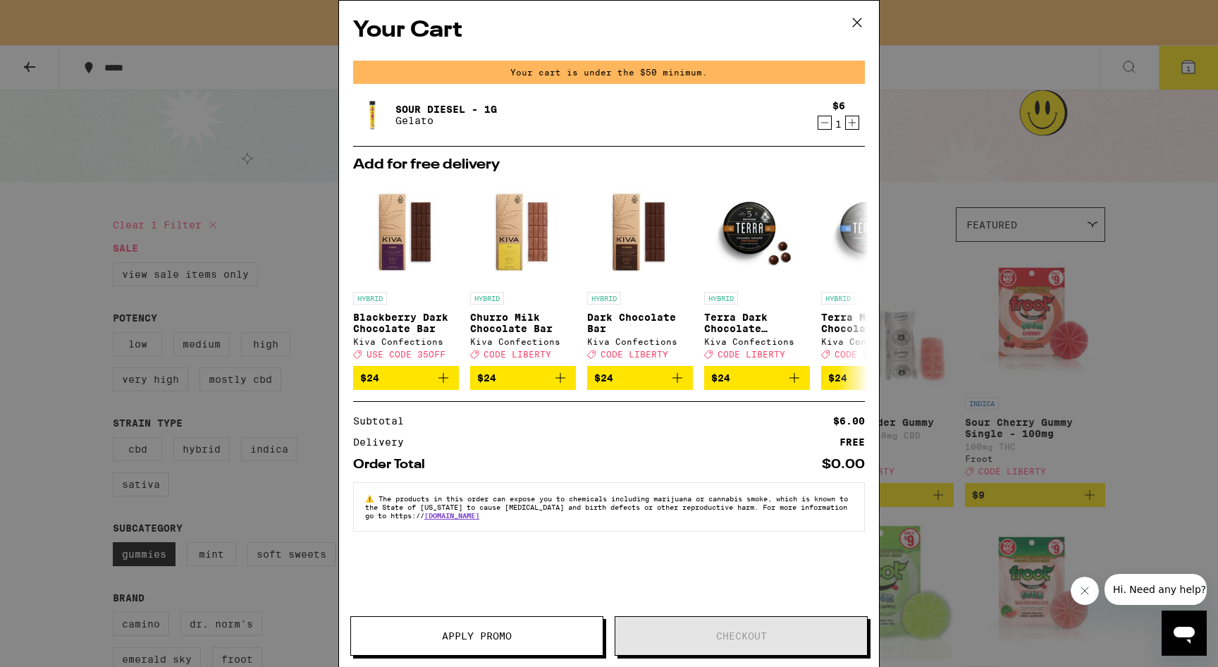
click at [824, 120] on icon "Decrement" at bounding box center [825, 122] width 13 height 17
